Goal: Task Accomplishment & Management: Manage account settings

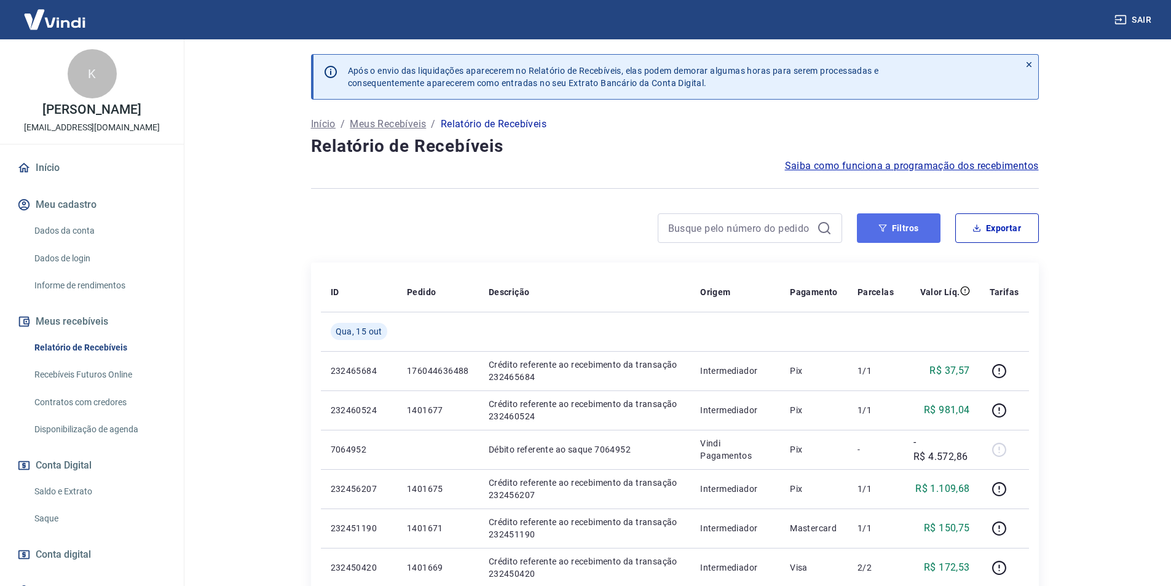
click at [914, 227] on button "Filtros" at bounding box center [899, 227] width 84 height 29
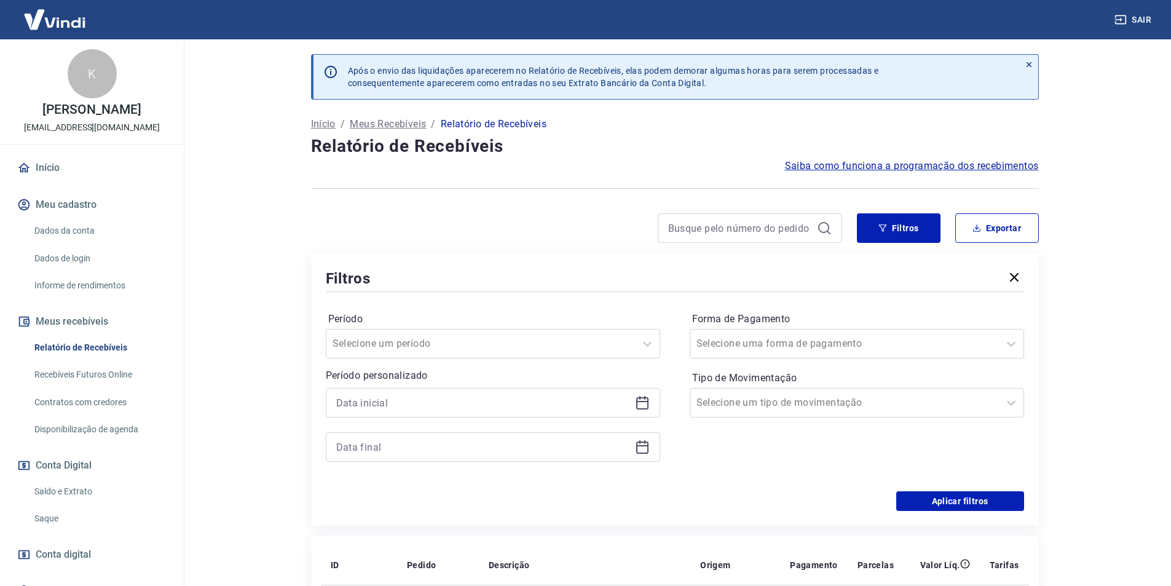
click at [642, 402] on icon at bounding box center [642, 401] width 12 height 1
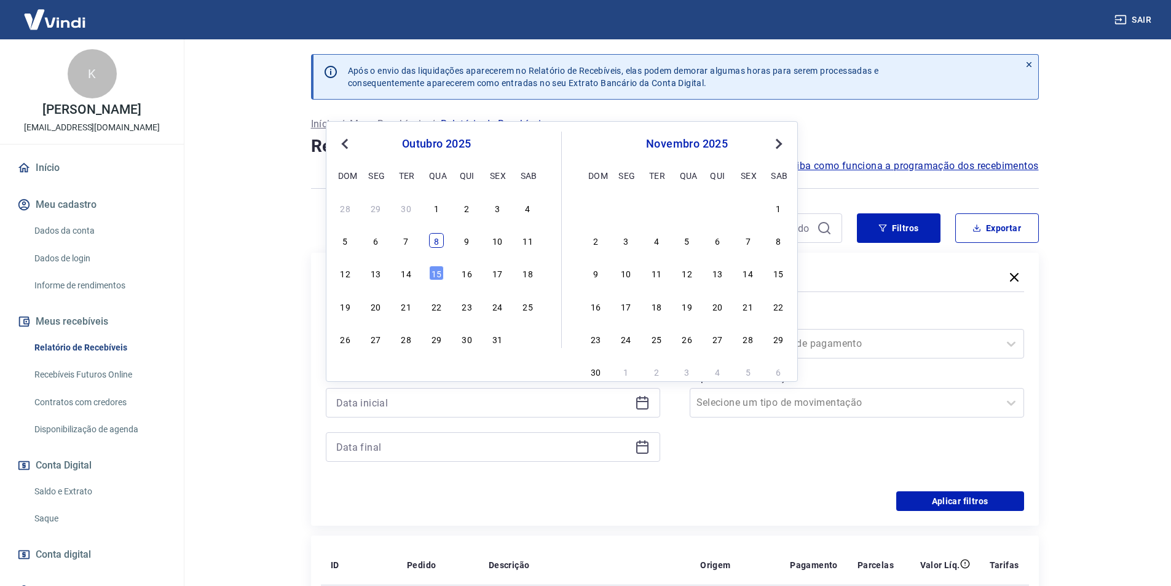
click at [432, 240] on div "8" at bounding box center [436, 240] width 15 height 15
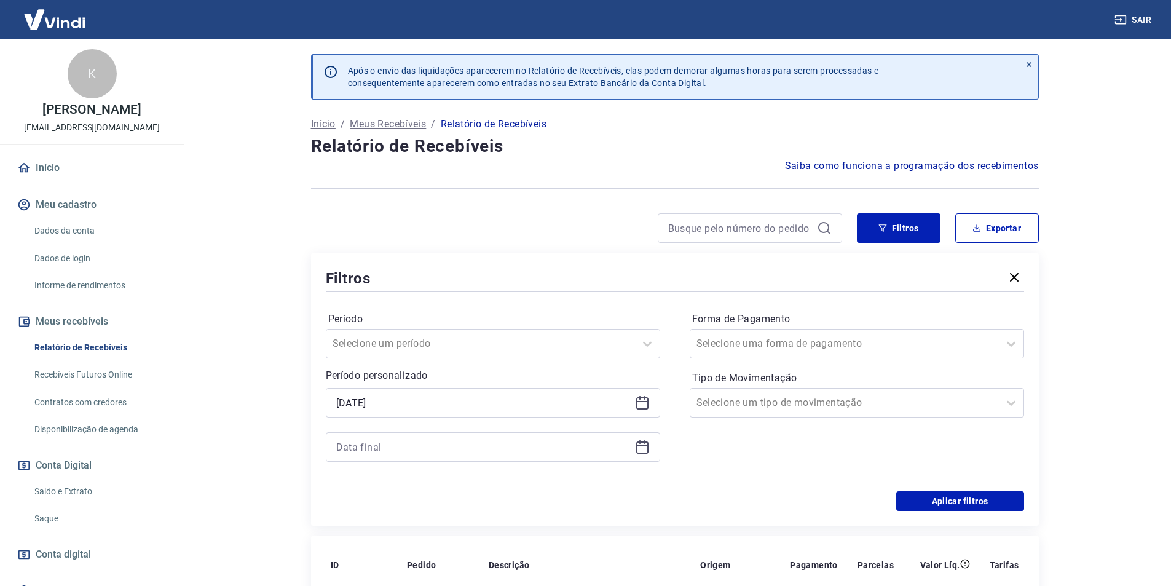
type input "08/10/2025"
click at [642, 451] on icon at bounding box center [642, 446] width 15 height 15
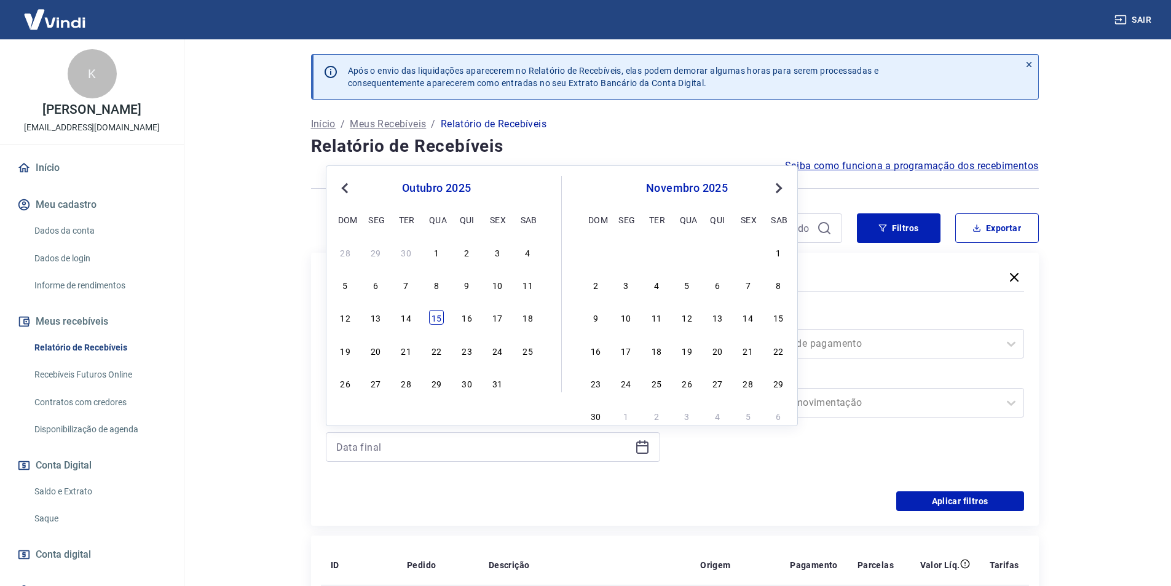
click at [438, 313] on div "15" at bounding box center [436, 317] width 15 height 15
type input "15/10/2025"
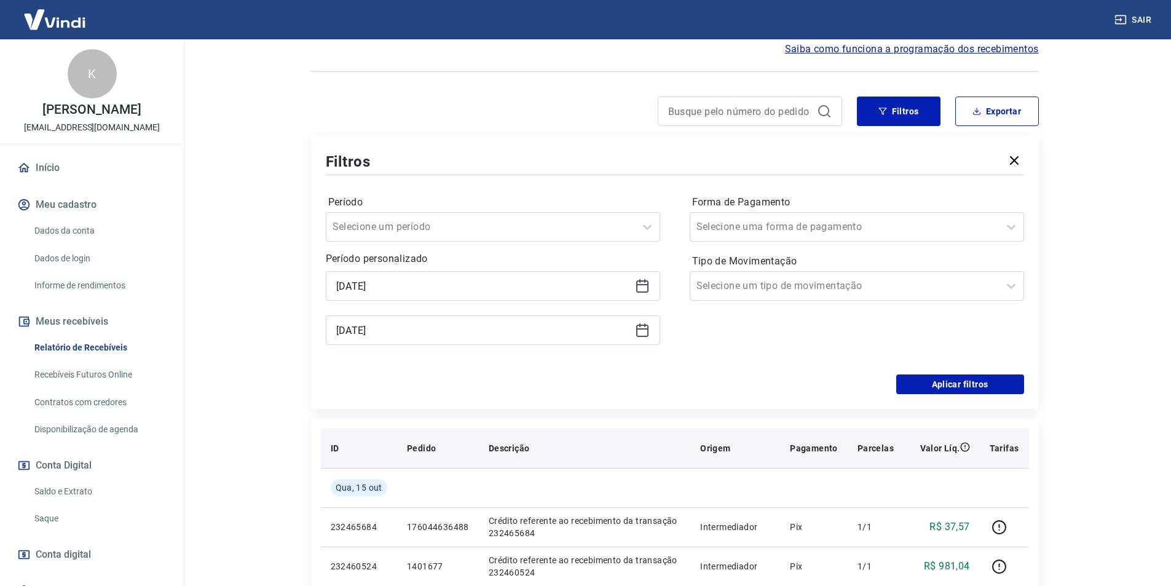
scroll to position [123, 0]
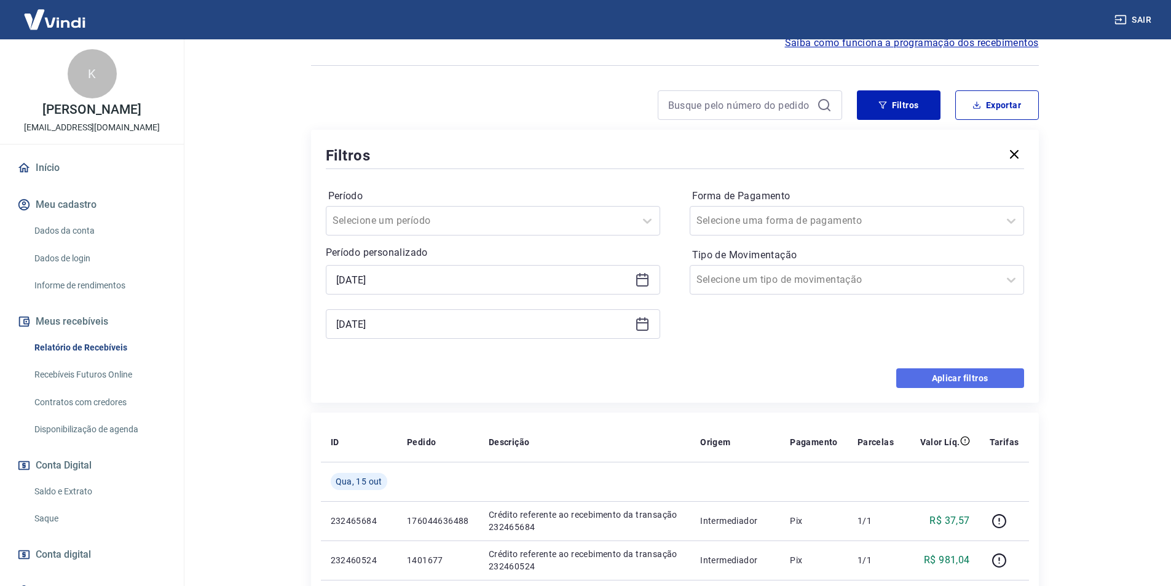
click at [959, 379] on button "Aplicar filtros" at bounding box center [960, 378] width 128 height 20
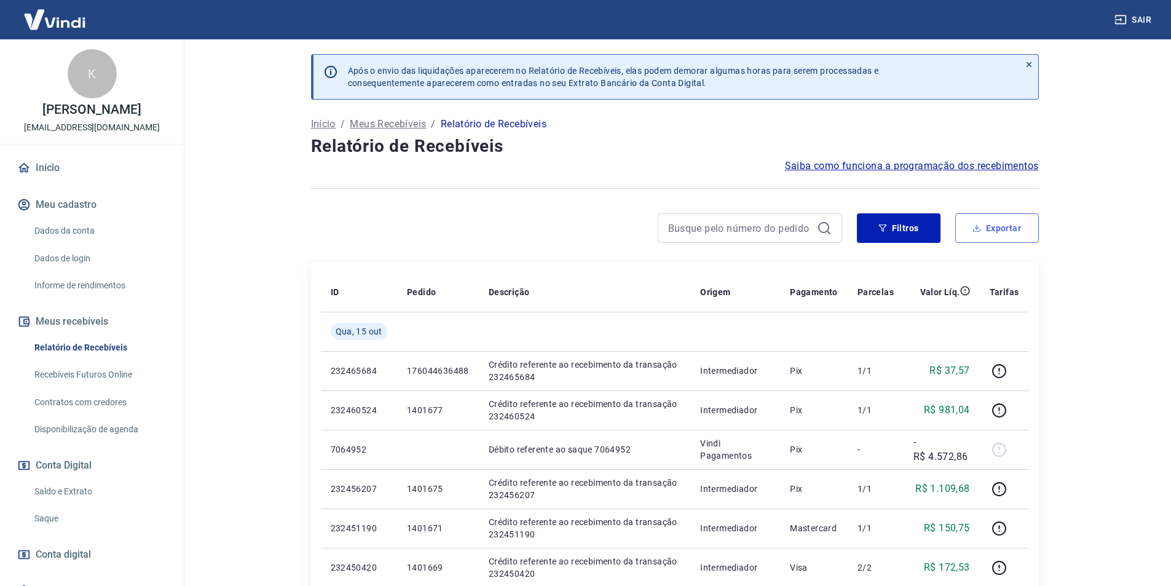
click at [1005, 224] on button "Exportar" at bounding box center [997, 227] width 84 height 29
type input "08/10/2025"
type input "15/10/2025"
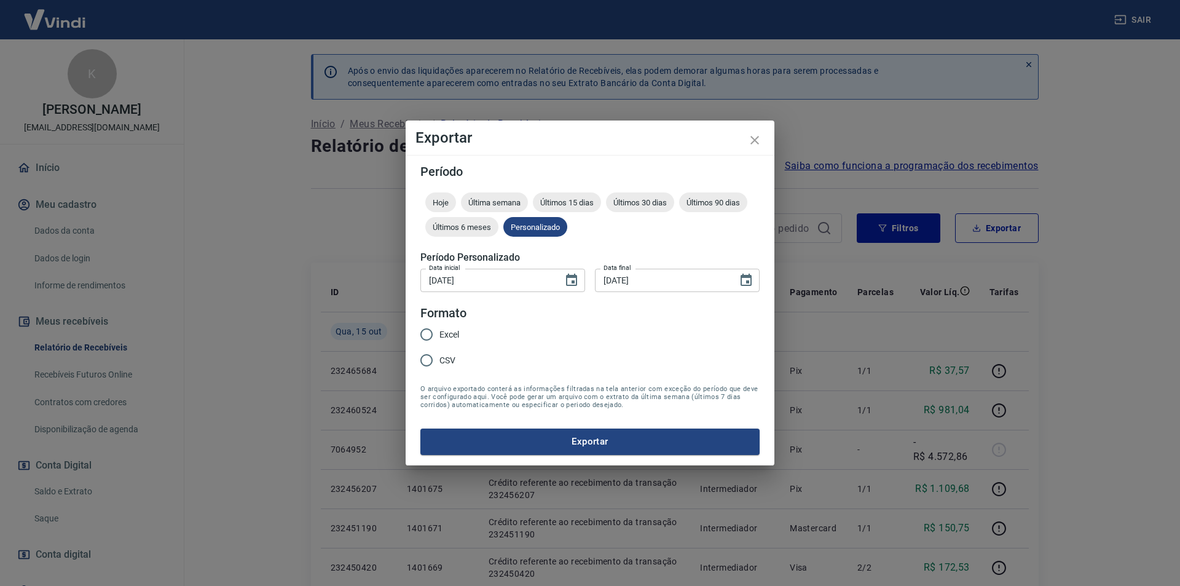
click at [426, 334] on input "Excel" at bounding box center [427, 334] width 26 height 26
radio input "true"
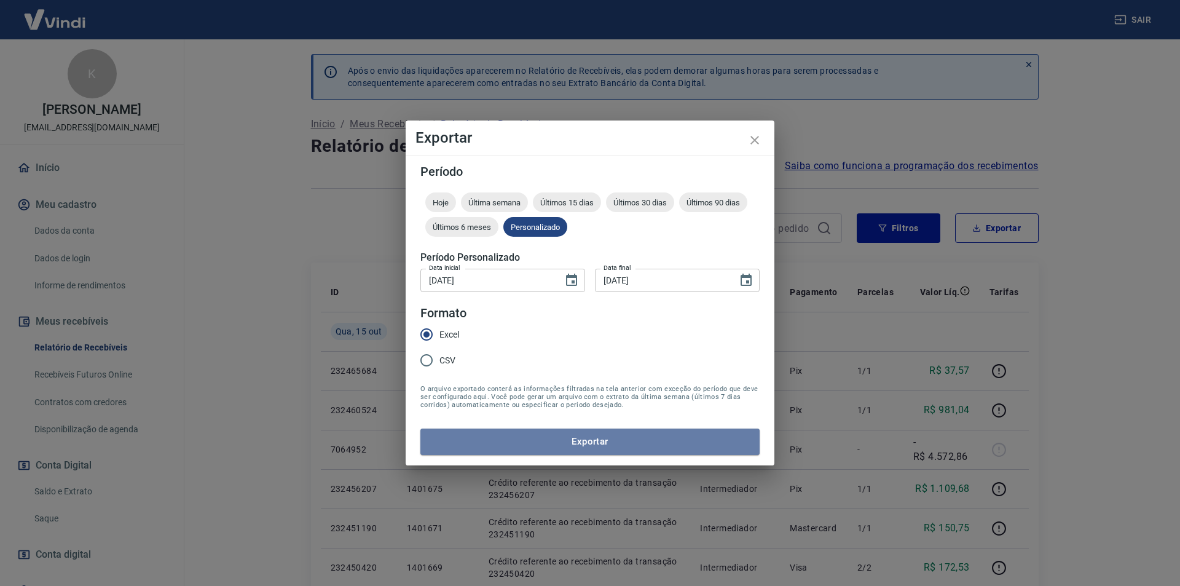
click at [579, 439] on button "Exportar" at bounding box center [589, 441] width 339 height 26
